Goal: Task Accomplishment & Management: Manage account settings

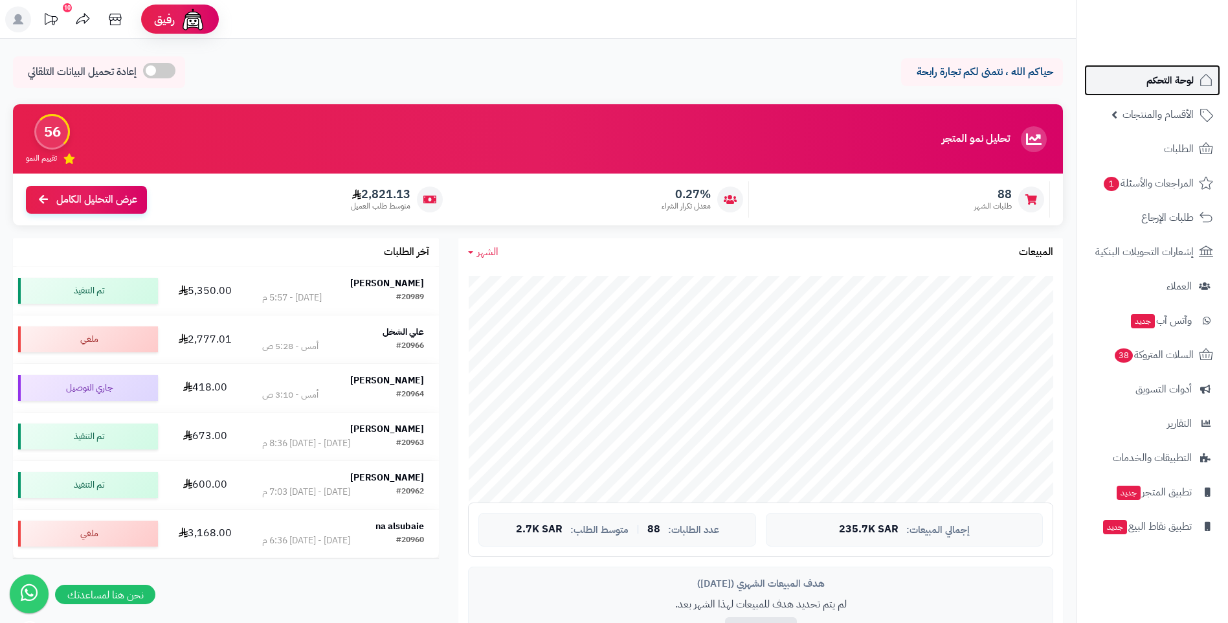
click at [1149, 76] on span "لوحة التحكم" at bounding box center [1169, 80] width 47 height 18
click at [1178, 119] on span "الأقسام والمنتجات" at bounding box center [1157, 114] width 71 height 18
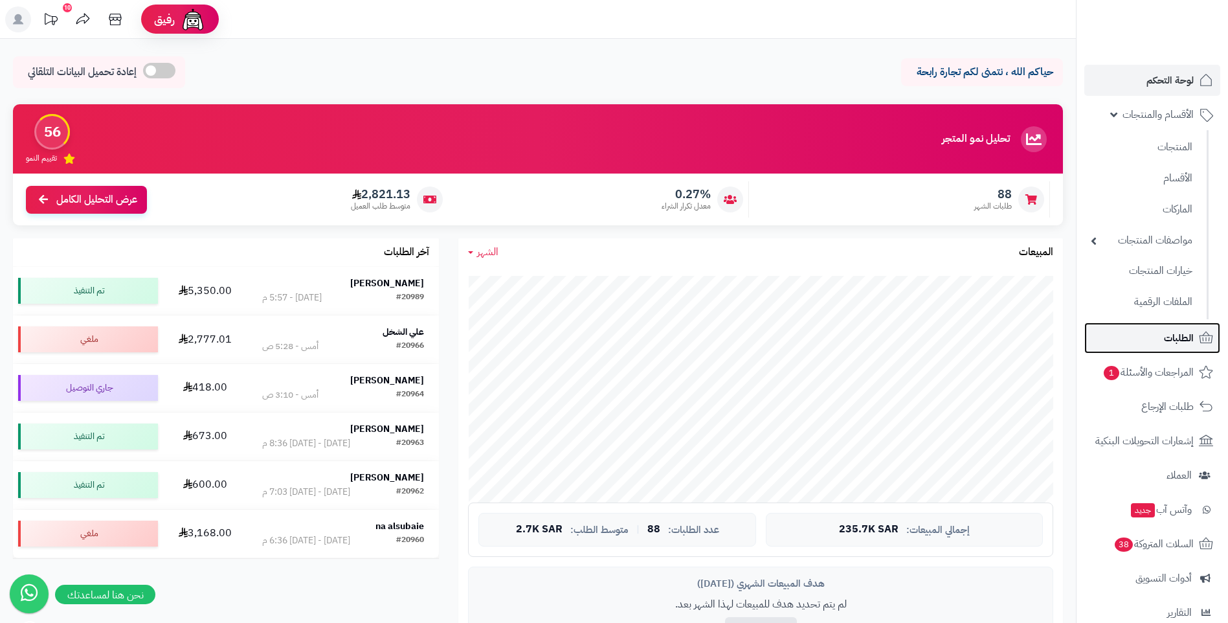
click at [1168, 337] on span "الطلبات" at bounding box center [1179, 338] width 30 height 18
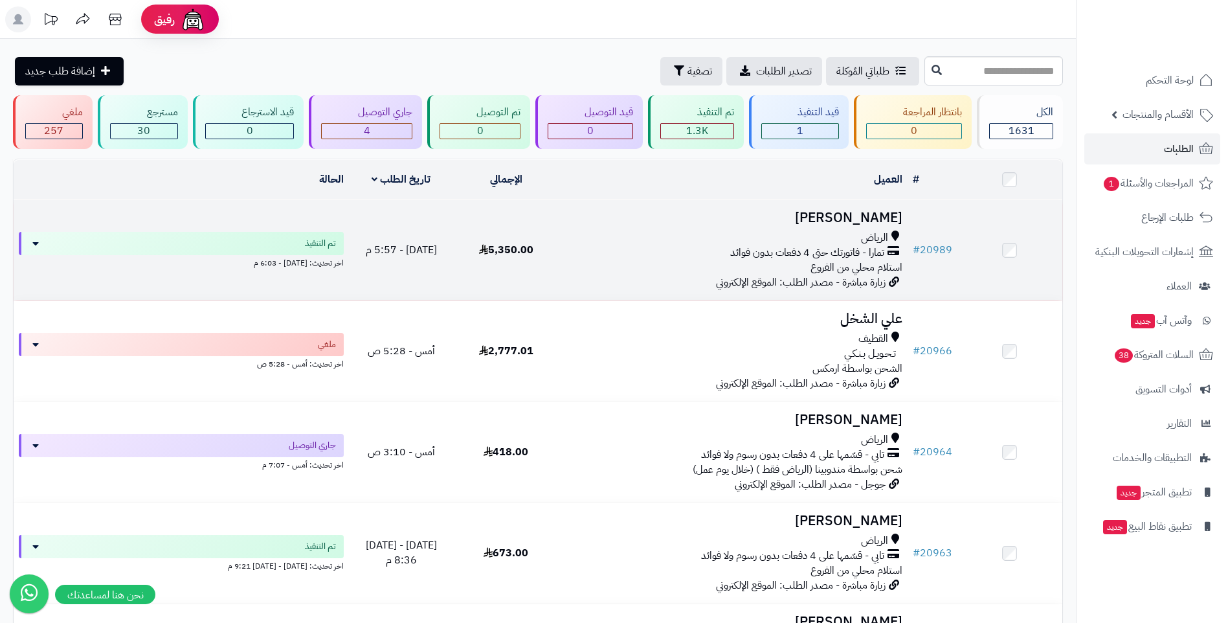
click at [834, 227] on td "[PERSON_NAME] تمارا - فاتورتك حتى 4 دفعات بدون فوائد استلام محلي من الفروع زيار…" at bounding box center [732, 250] width 349 height 100
click at [641, 236] on div "الرياض" at bounding box center [733, 237] width 338 height 15
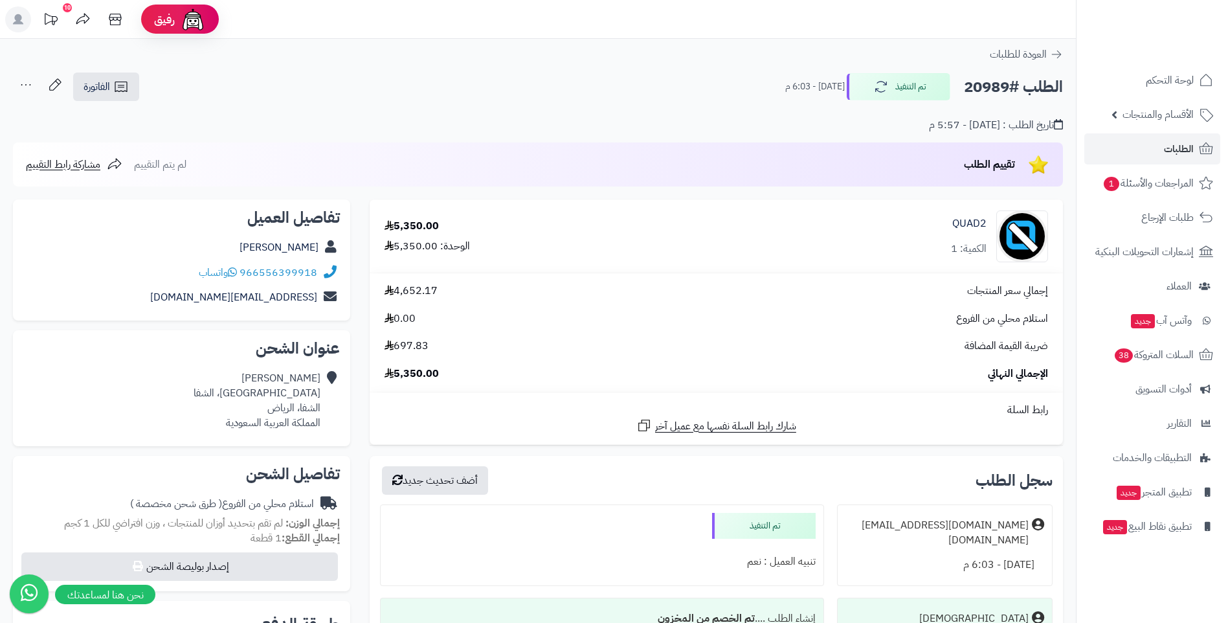
drag, startPoint x: 222, startPoint y: 245, endPoint x: 320, endPoint y: 246, distance: 97.7
click at [320, 246] on div "[PERSON_NAME]" at bounding box center [181, 247] width 316 height 25
copy link "[PERSON_NAME]"
click at [443, 145] on div "تقييم الطلب لم يتم التقييم مشاركة رابط التقييم" at bounding box center [538, 164] width 1050 height 44
drag, startPoint x: 957, startPoint y: 87, endPoint x: 1066, endPoint y: 101, distance: 109.6
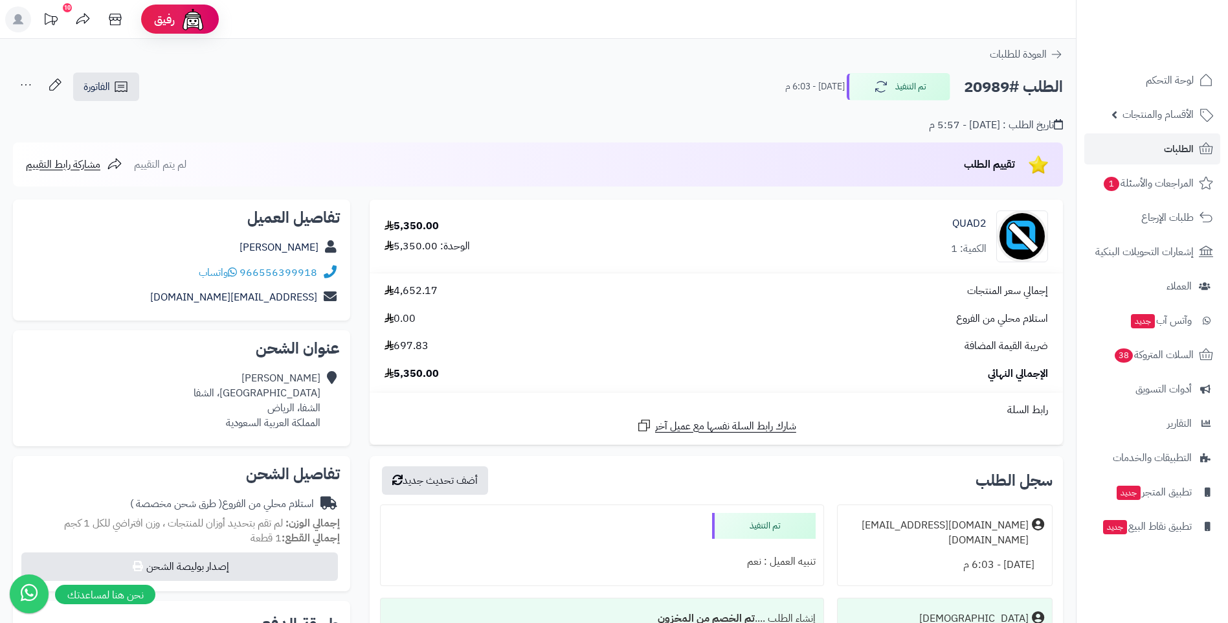
click at [1066, 101] on div "الطلب #20989 تم التنفيذ اليوم - 6:03 م الفاتورة طباعة الفاتورة إرسال الفاتورة إ…" at bounding box center [538, 129] width 1076 height 115
drag, startPoint x: 1066, startPoint y: 101, endPoint x: 1026, endPoint y: 86, distance: 42.8
copy h2 "الطلب #20989"
drag, startPoint x: 342, startPoint y: 269, endPoint x: 311, endPoint y: 272, distance: 31.3
click at [311, 272] on div "تفاصيل العميل Jawaid Mohammad 966556399918 واتساب jawedmohdrahim@gmail.com" at bounding box center [181, 260] width 337 height 122
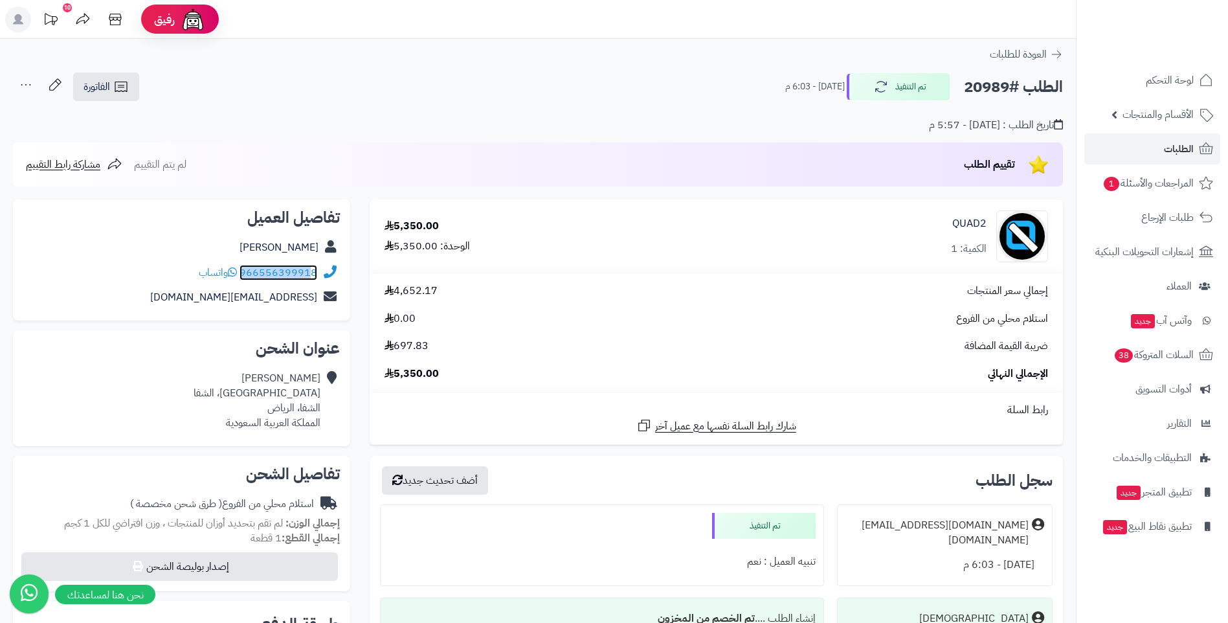
drag, startPoint x: 311, startPoint y: 272, endPoint x: 302, endPoint y: 272, distance: 8.4
drag, startPoint x: 302, startPoint y: 272, endPoint x: 94, endPoint y: 366, distance: 228.3
click at [94, 366] on div "Jawaid Mohammad جبل الكفو، الشفا الشفا، الرياض المملكة العربية السعودية" at bounding box center [181, 400] width 316 height 69
drag, startPoint x: 318, startPoint y: 276, endPoint x: 263, endPoint y: 274, distance: 55.0
click at [263, 274] on div "966556399918 واتساب" at bounding box center [181, 272] width 316 height 25
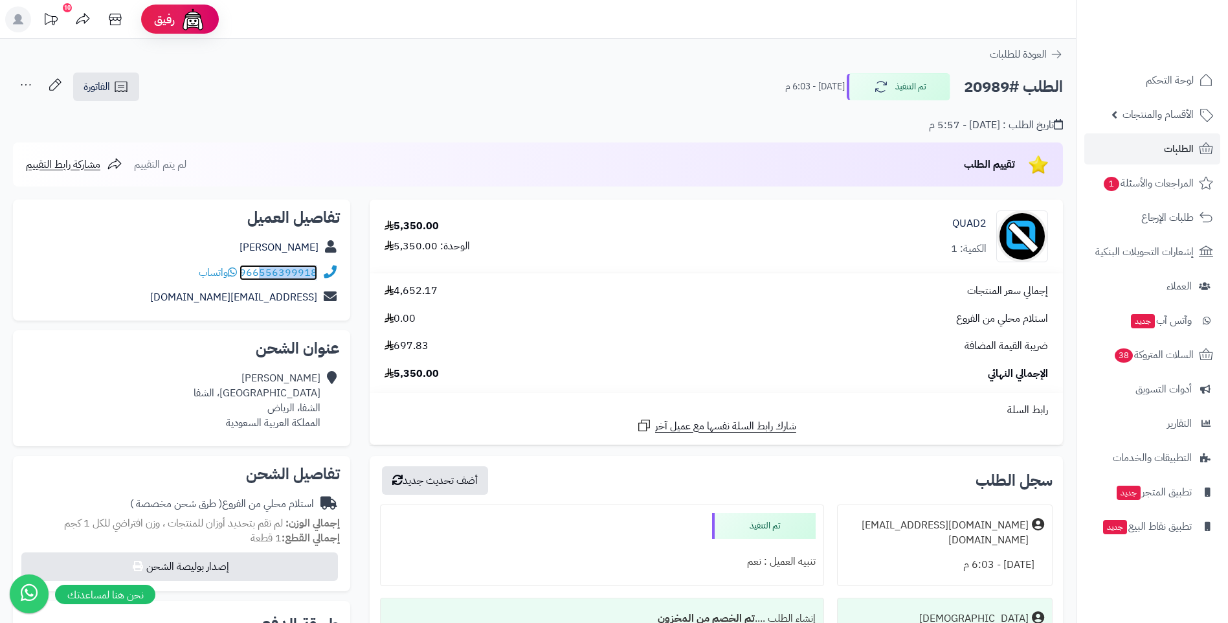
drag, startPoint x: 263, startPoint y: 274, endPoint x: 269, endPoint y: 272, distance: 7.0
copy link "556399918"
